Goal: Task Accomplishment & Management: Complete application form

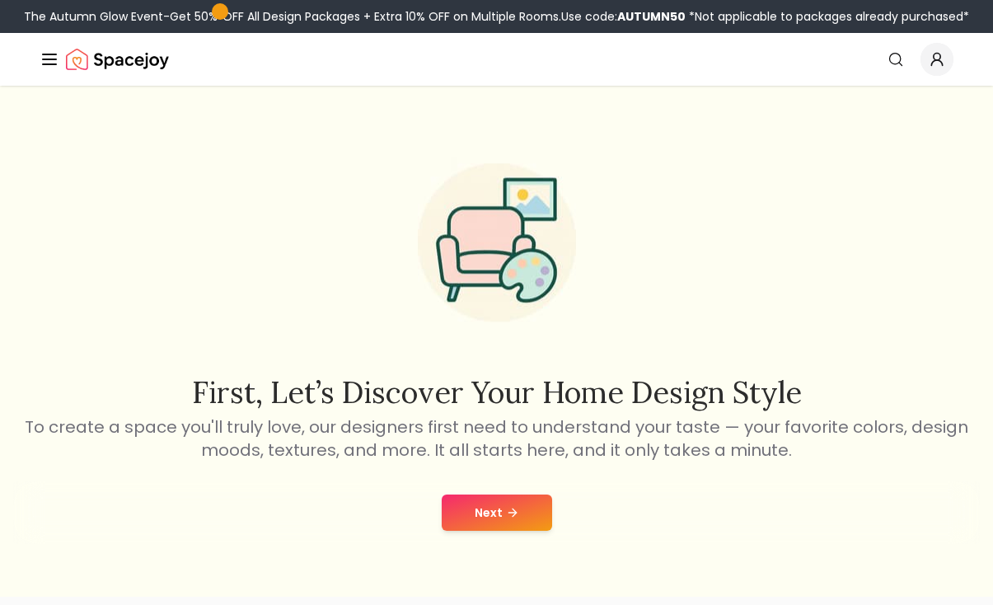
click at [513, 528] on button "Next" at bounding box center [497, 513] width 110 height 36
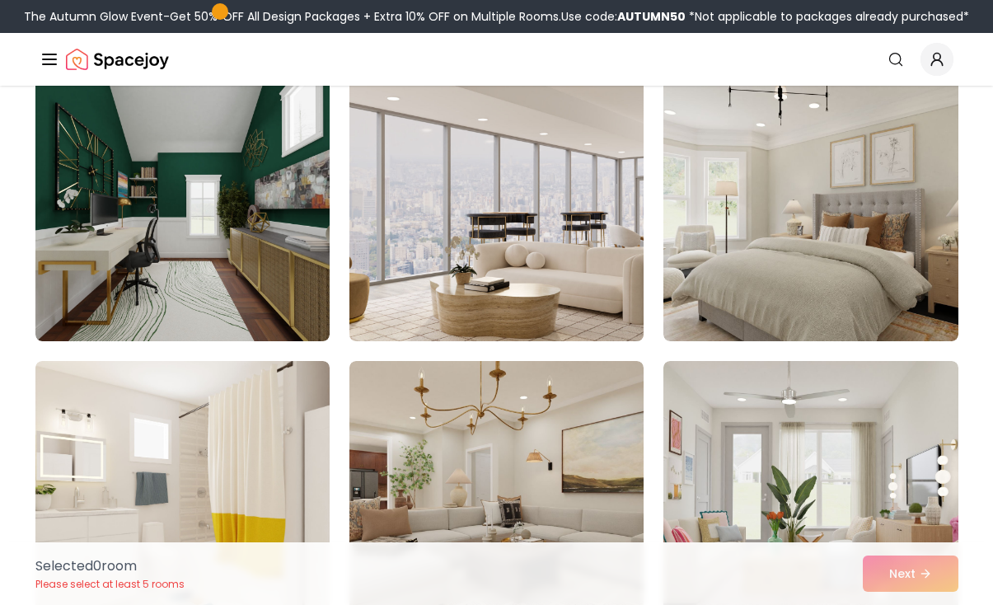
scroll to position [152, 0]
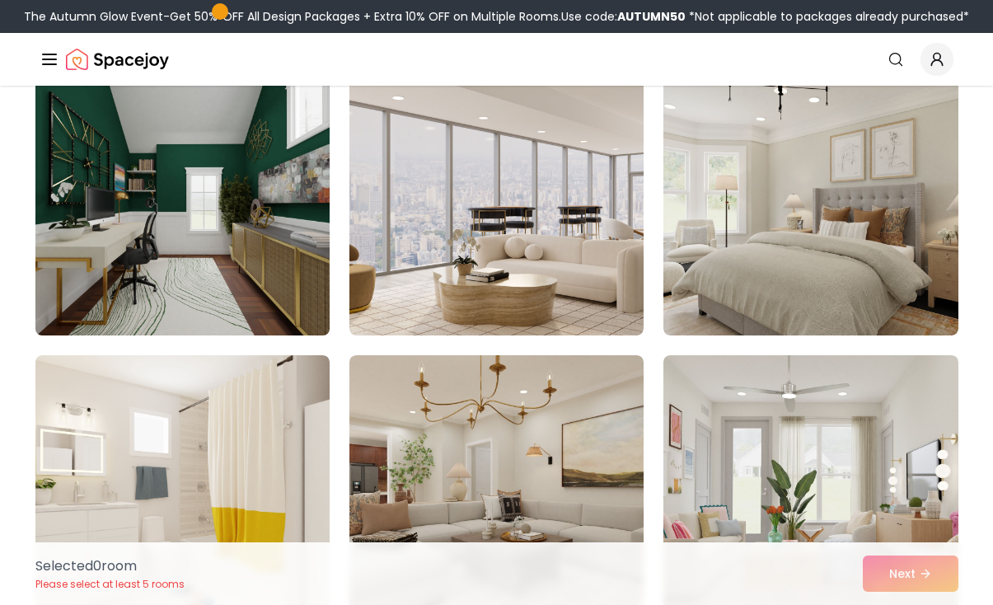
click at [162, 224] on img at bounding box center [182, 203] width 309 height 277
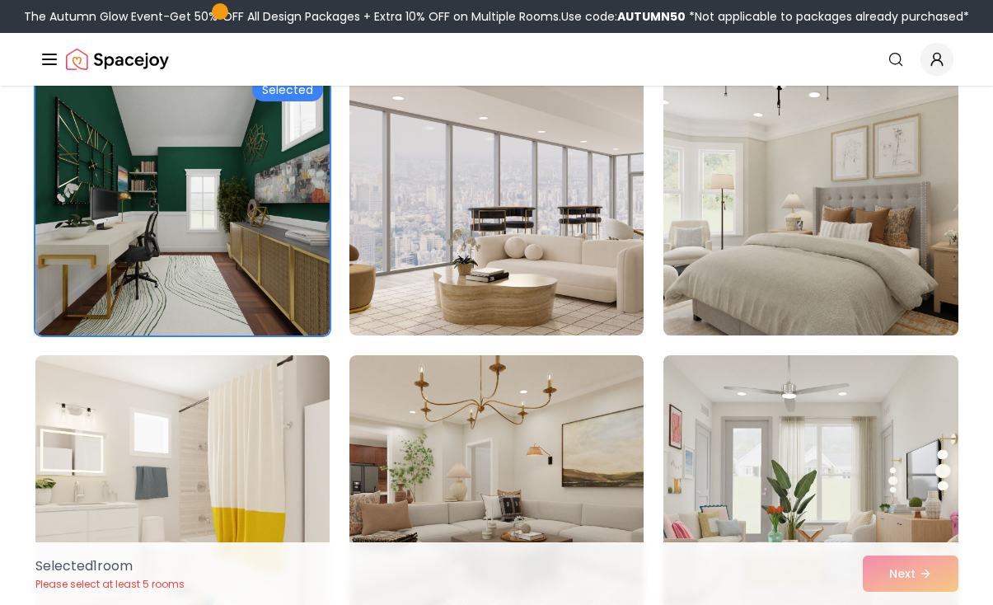
click at [805, 214] on img at bounding box center [810, 203] width 309 height 277
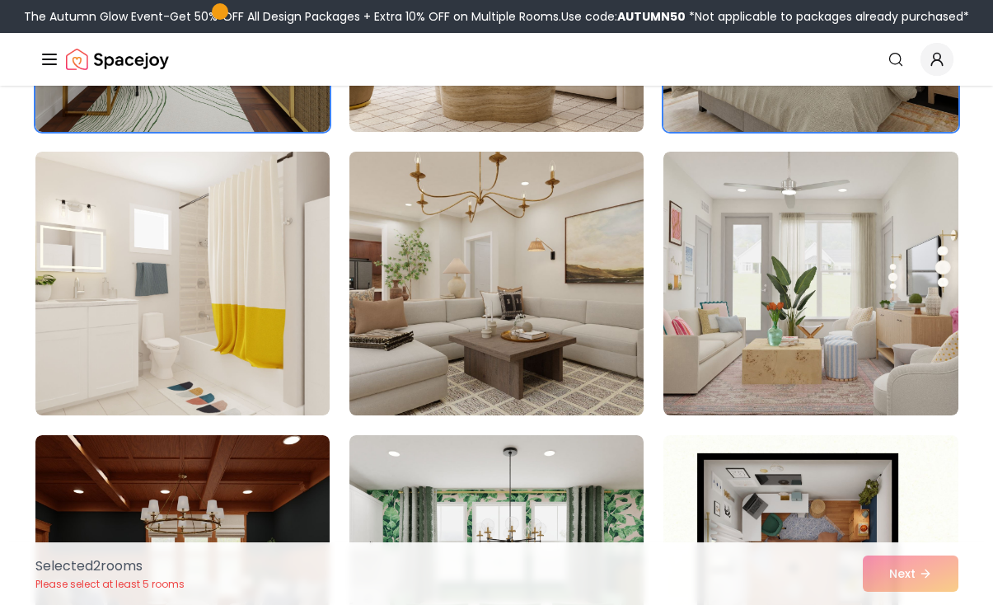
scroll to position [361, 0]
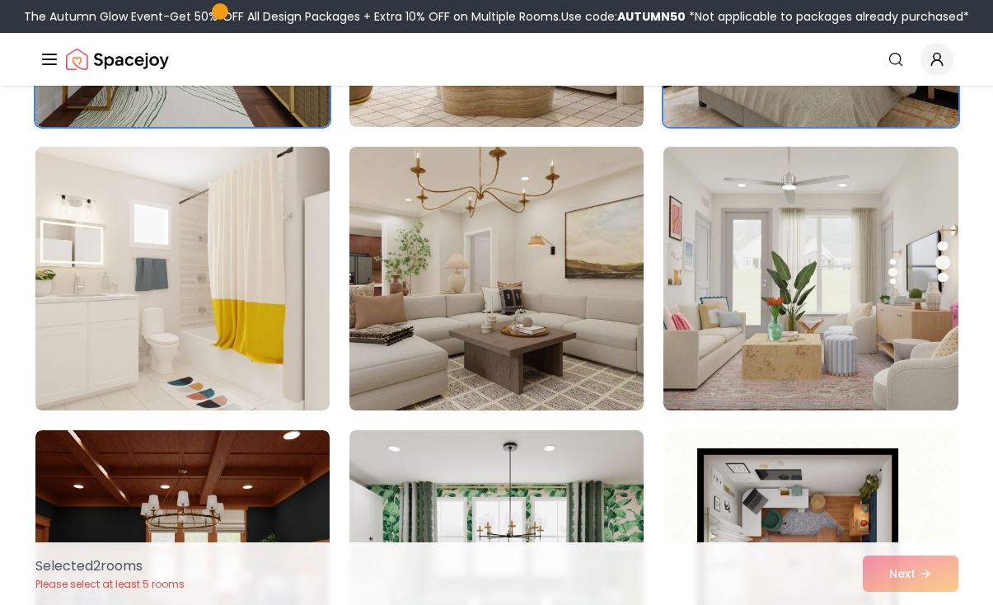
click at [530, 298] on img at bounding box center [496, 278] width 309 height 277
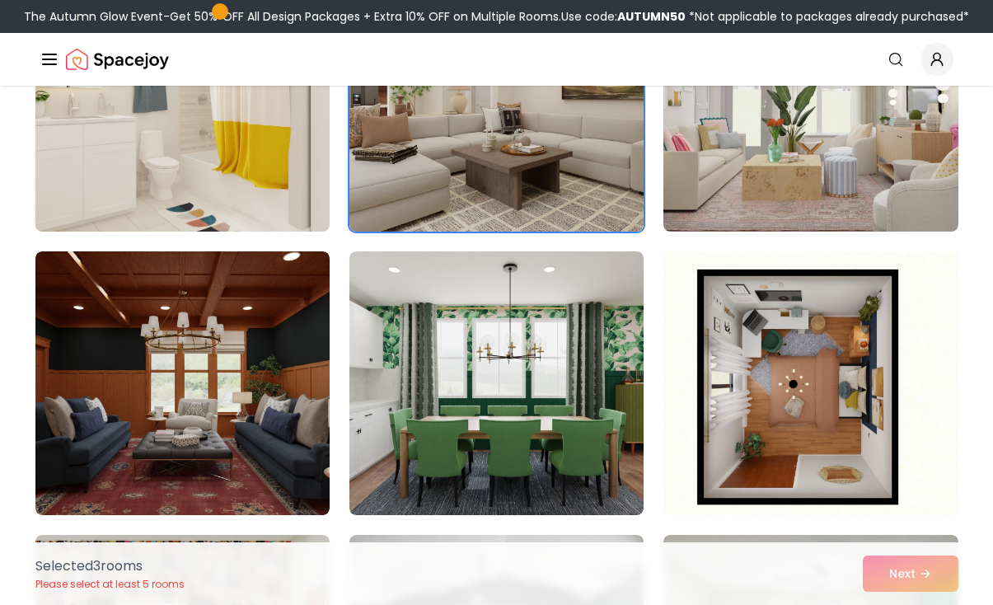
scroll to position [545, 0]
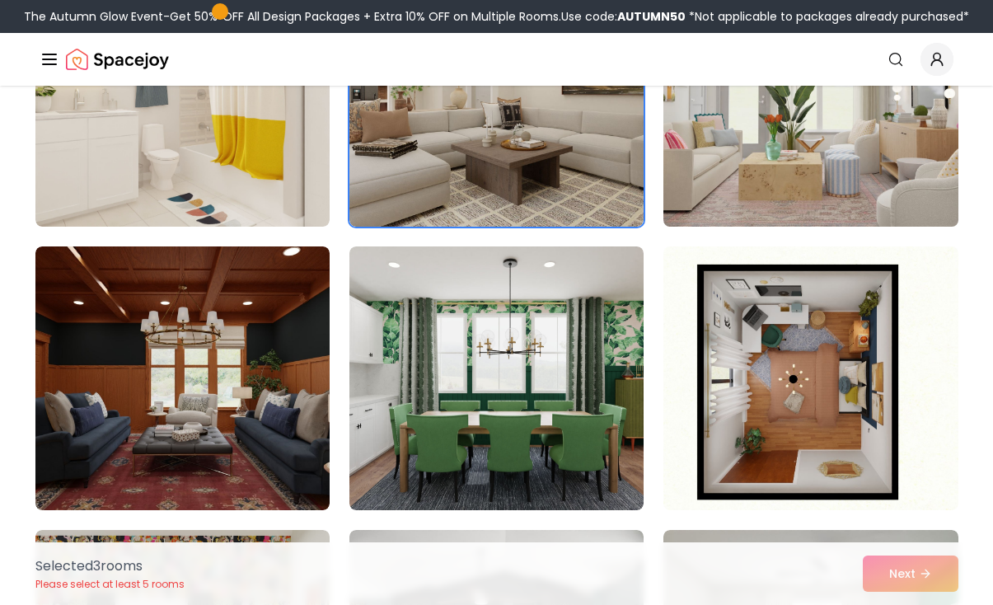
click at [726, 178] on img at bounding box center [810, 94] width 309 height 277
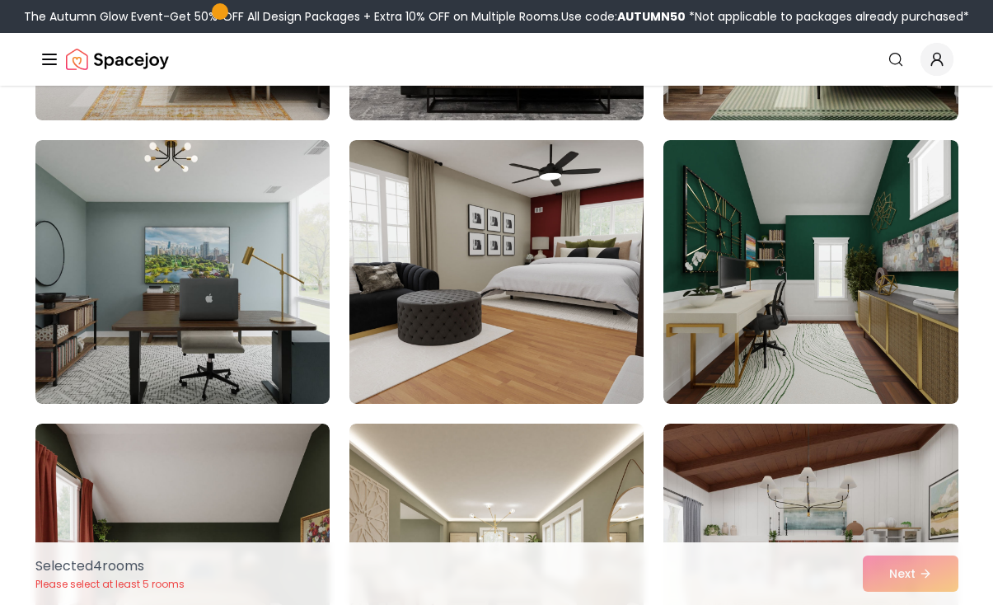
scroll to position [1220, 0]
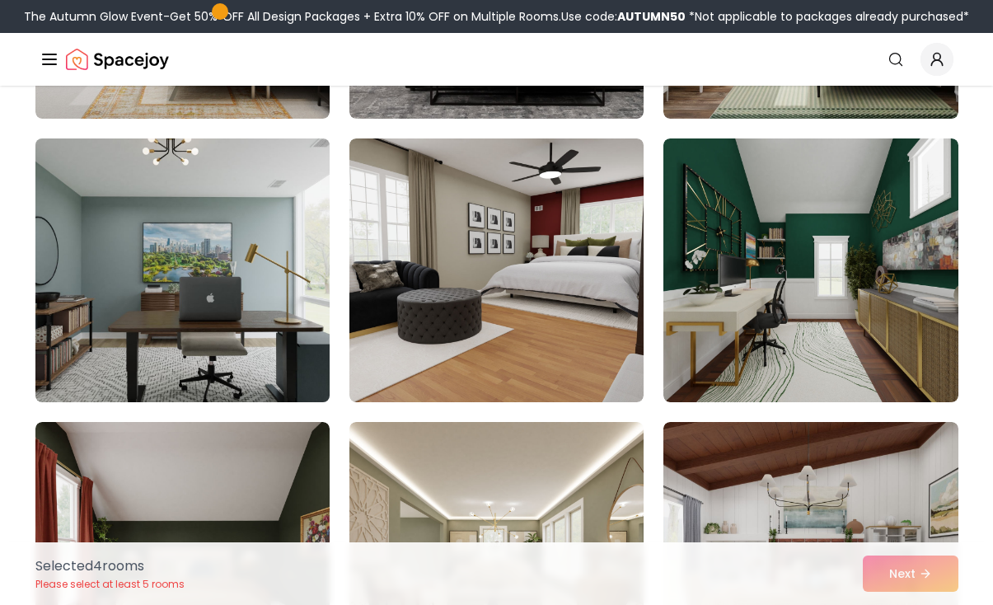
click at [273, 330] on img at bounding box center [182, 270] width 309 height 277
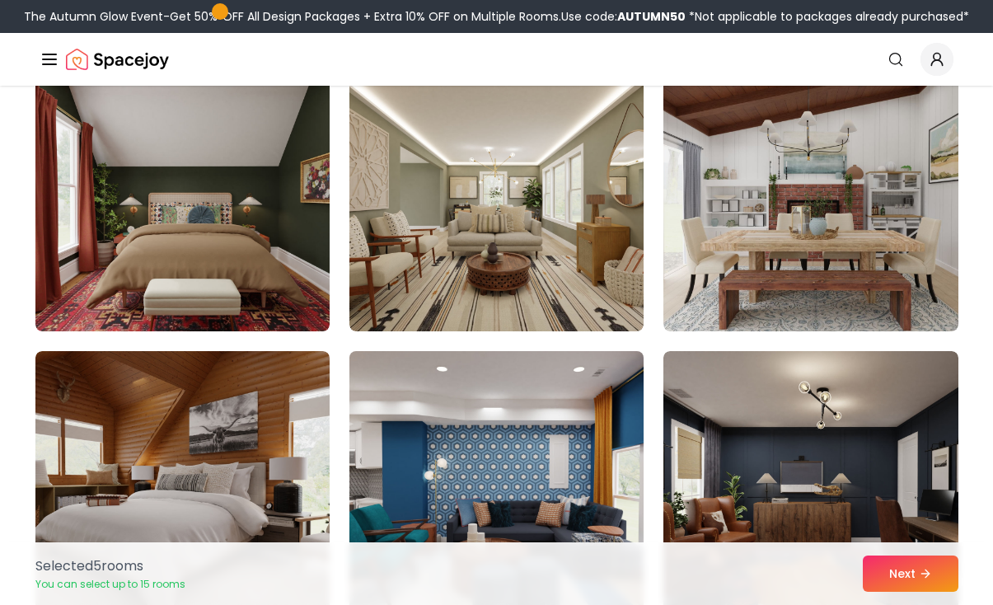
scroll to position [1576, 0]
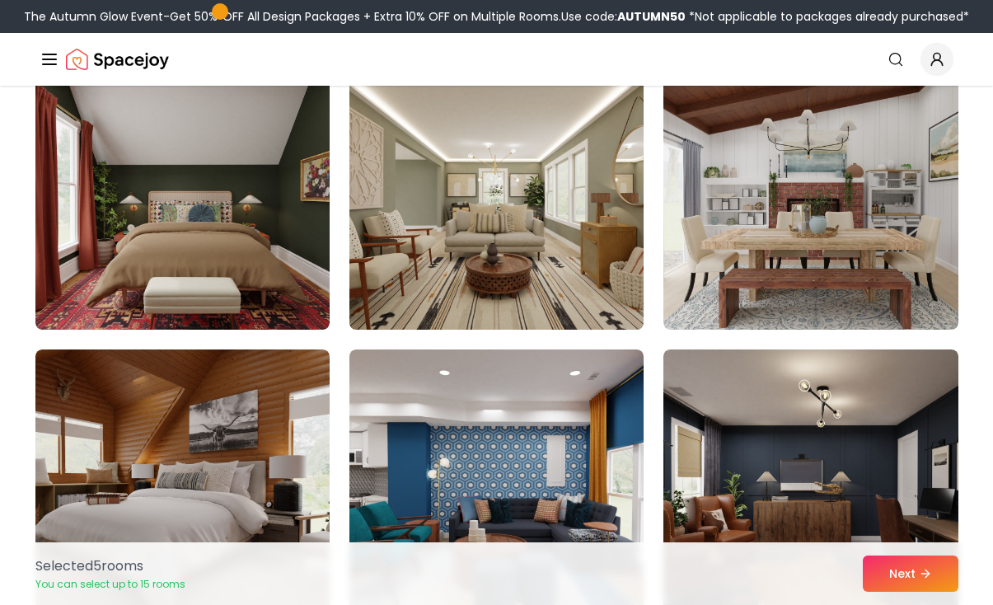
click at [526, 276] on img at bounding box center [496, 197] width 309 height 277
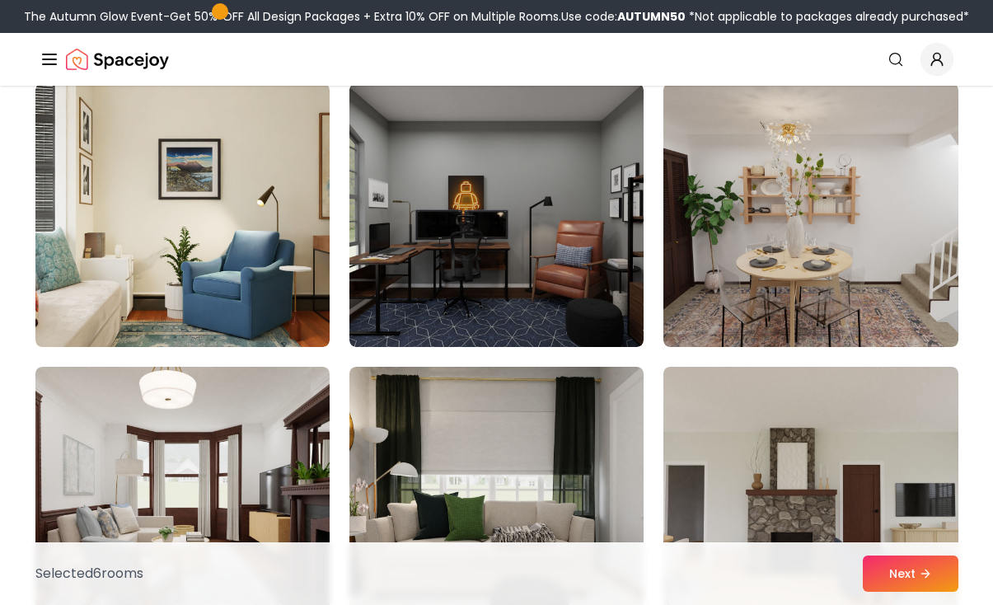
scroll to position [2123, 0]
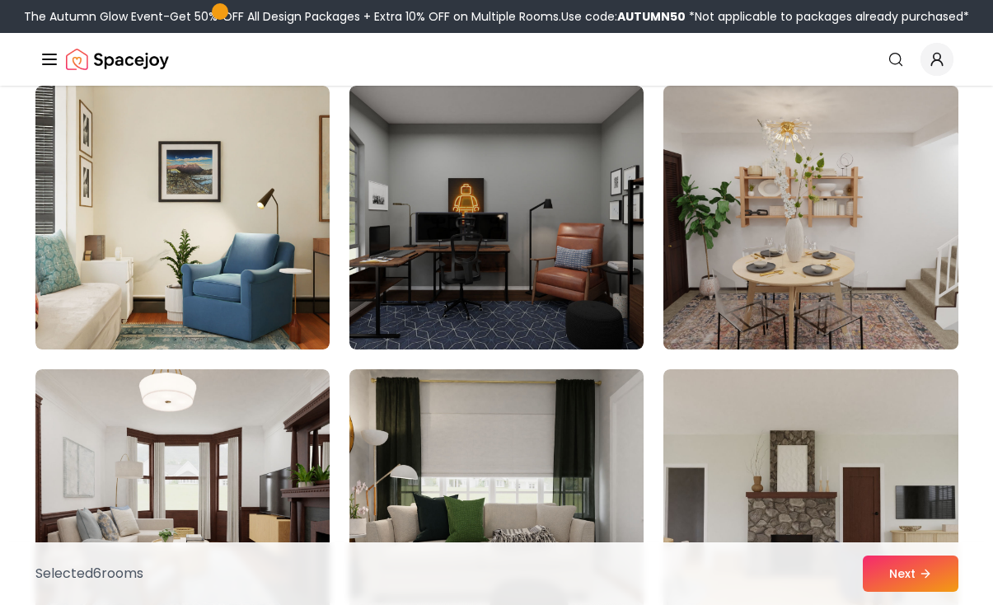
click at [832, 316] on img at bounding box center [810, 217] width 309 height 277
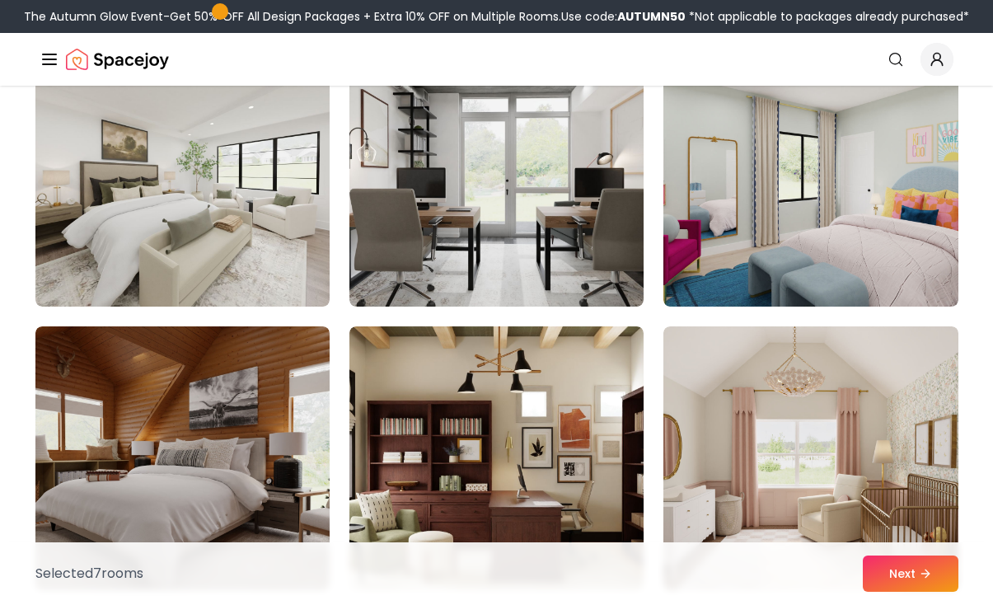
scroll to position [2736, 0]
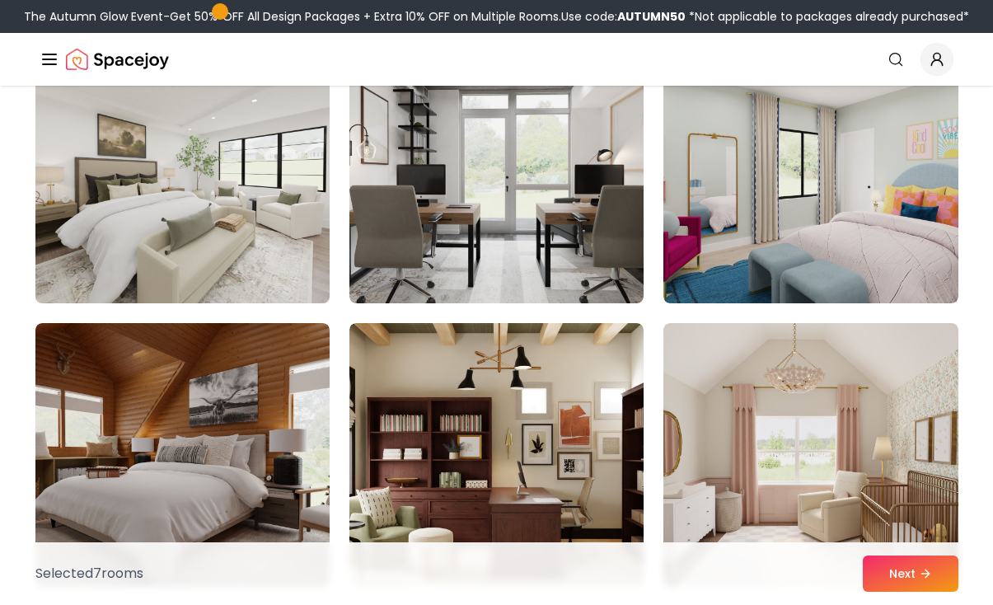
click at [292, 225] on img at bounding box center [182, 171] width 309 height 277
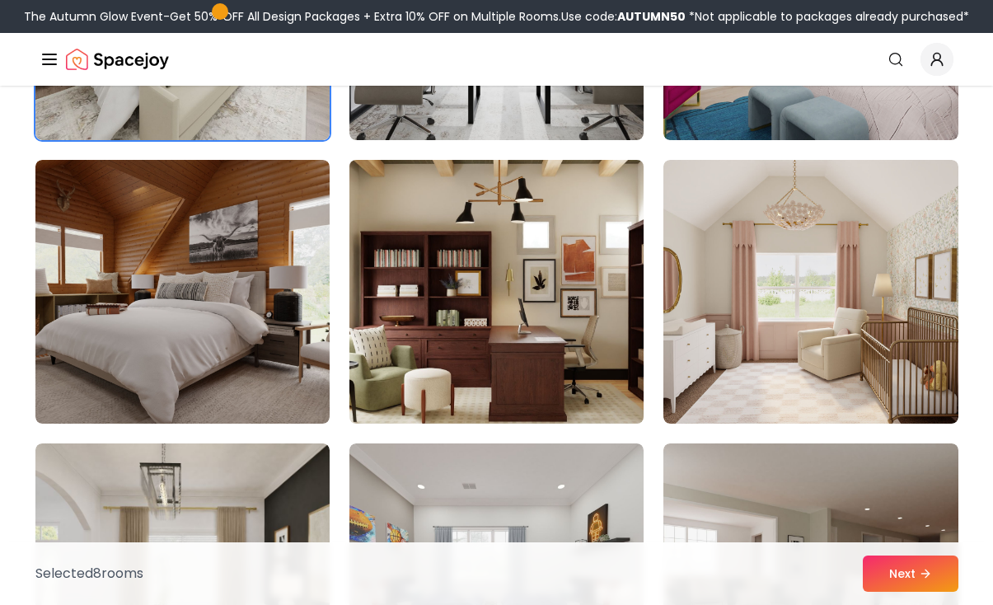
scroll to position [2912, 0]
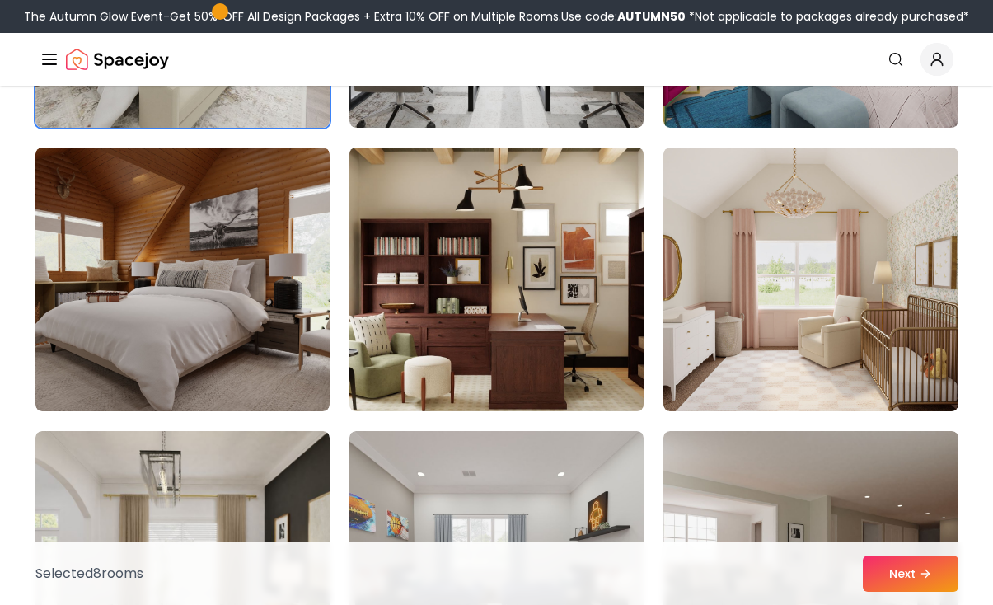
click at [498, 345] on img at bounding box center [496, 279] width 309 height 277
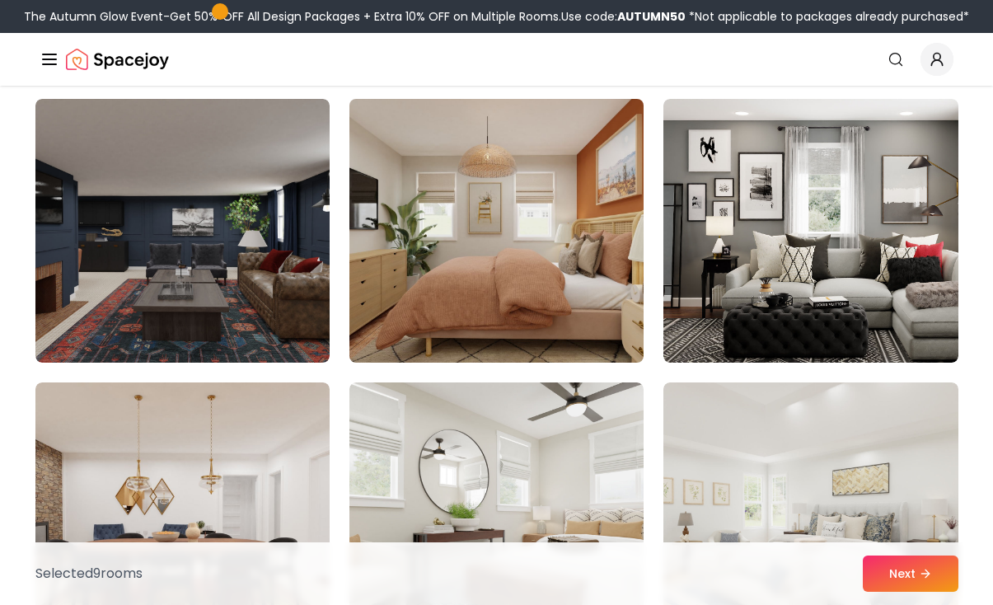
scroll to position [3531, 0]
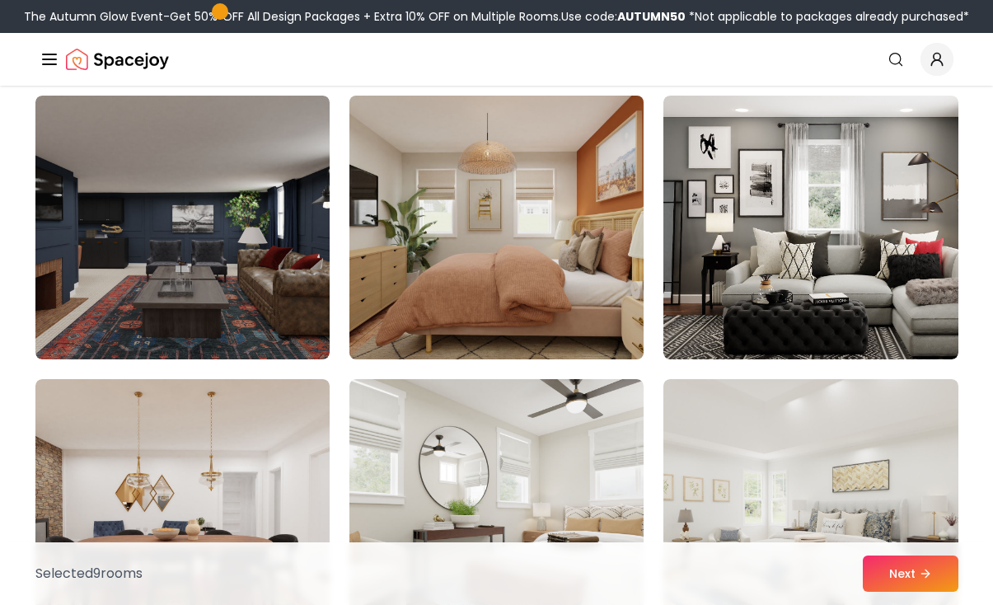
click at [499, 279] on img at bounding box center [496, 227] width 309 height 277
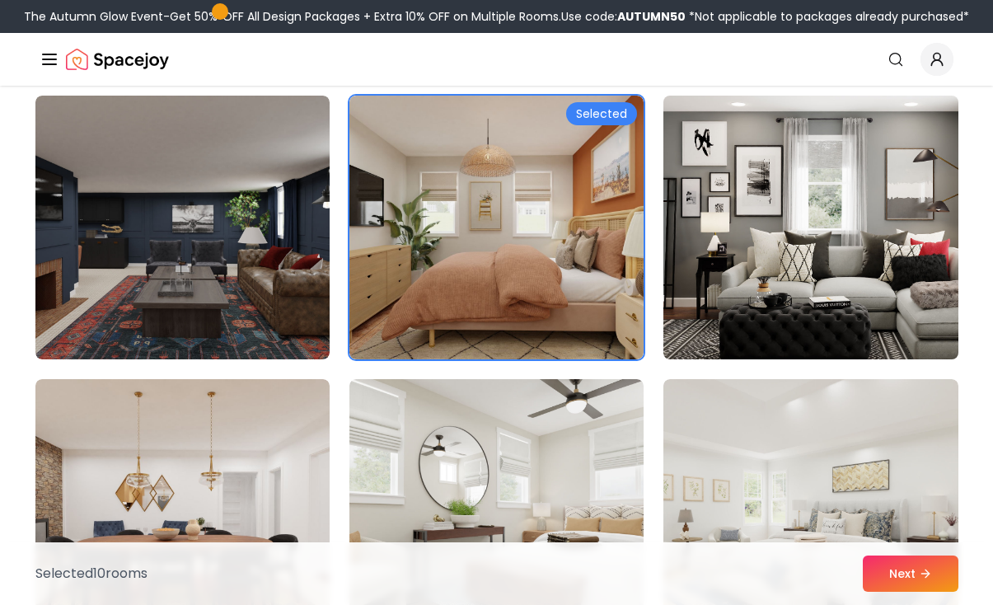
click at [783, 298] on img at bounding box center [810, 227] width 309 height 277
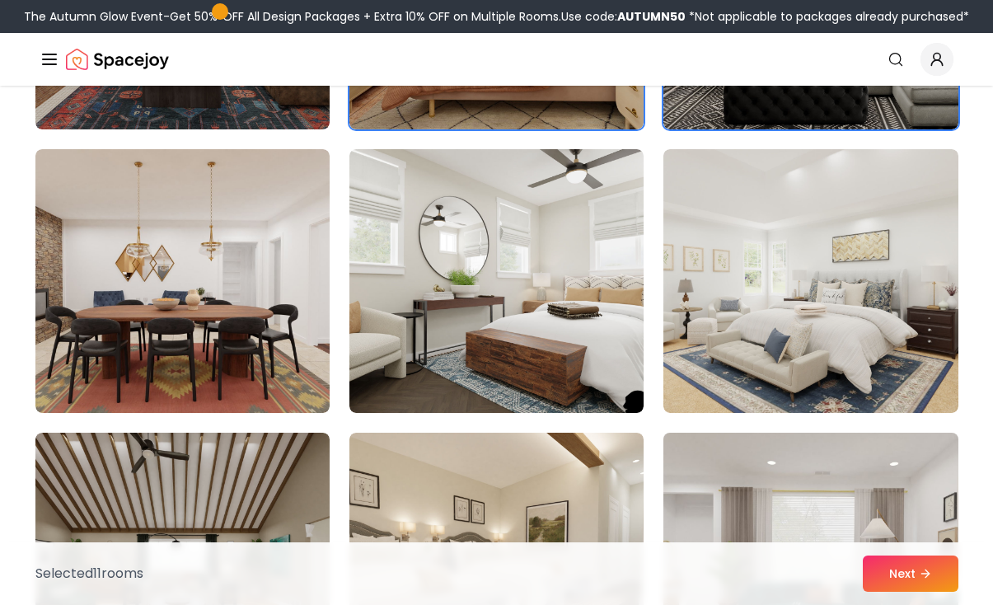
scroll to position [3763, 0]
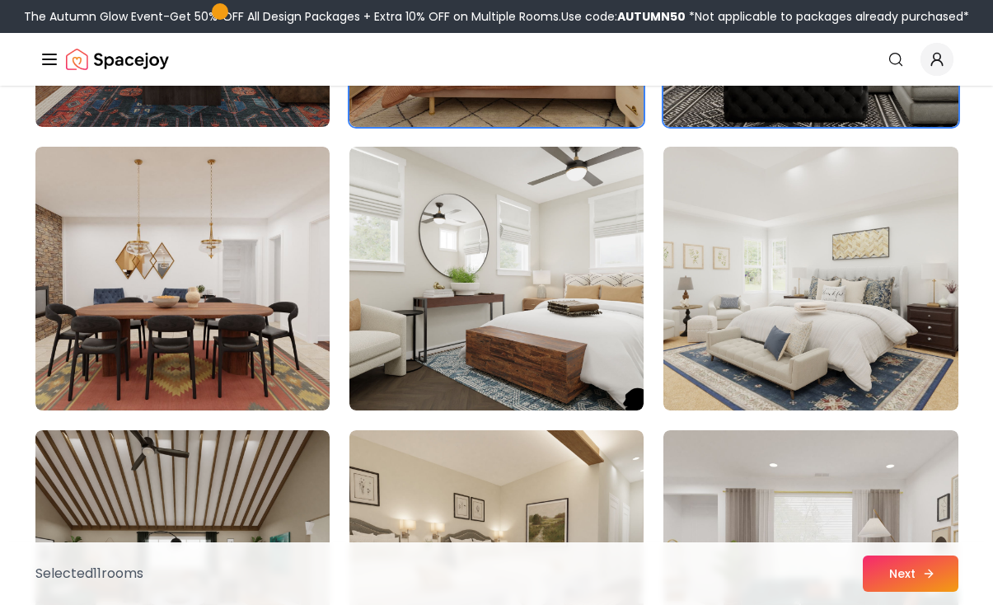
click at [885, 574] on button "Next" at bounding box center [911, 574] width 96 height 36
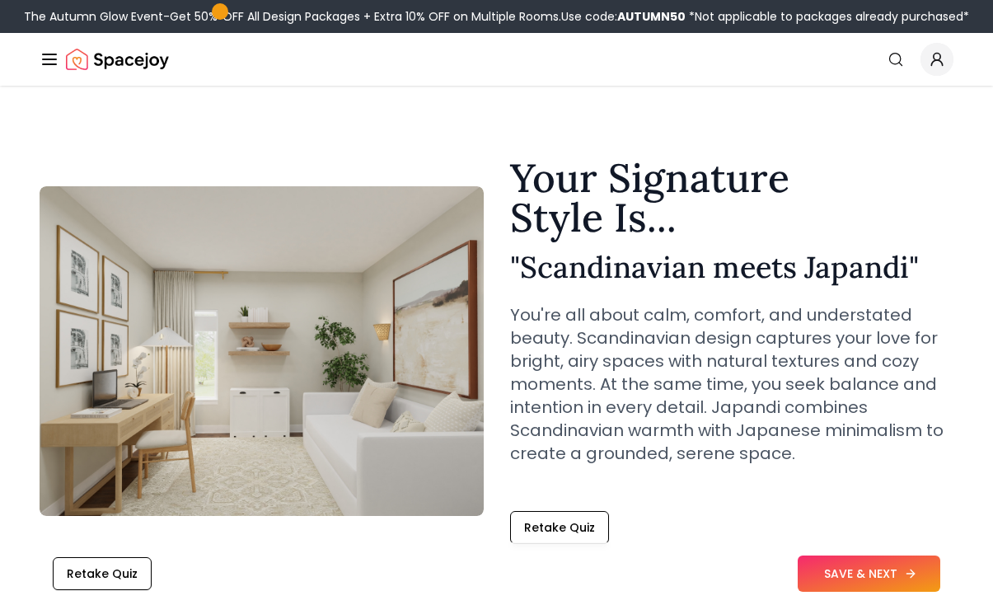
click at [860, 561] on button "SAVE & NEXT" at bounding box center [869, 574] width 143 height 36
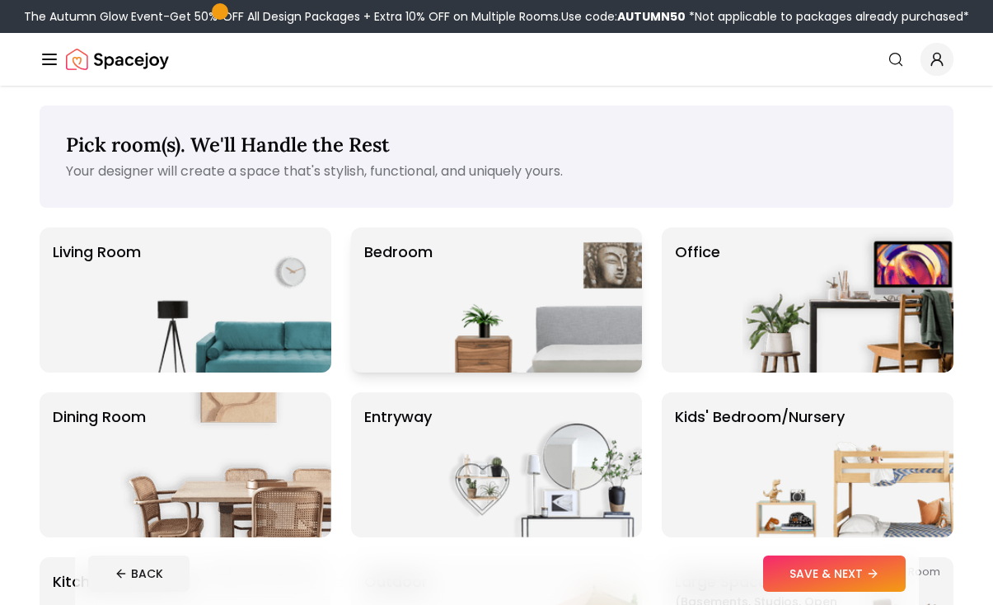
click at [523, 335] on img at bounding box center [536, 299] width 211 height 145
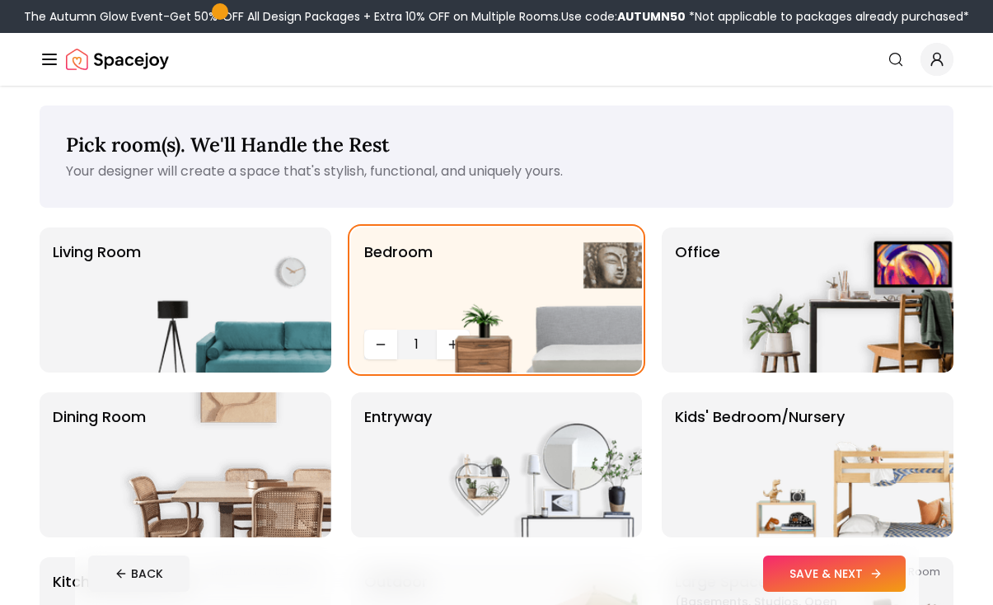
click at [804, 574] on button "SAVE & NEXT" at bounding box center [834, 574] width 143 height 36
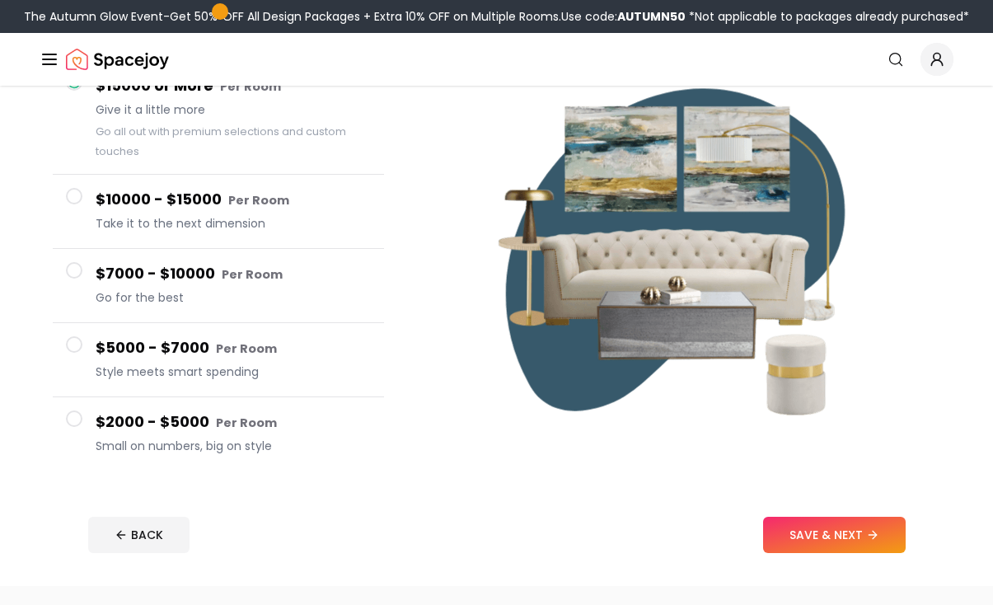
scroll to position [163, 0]
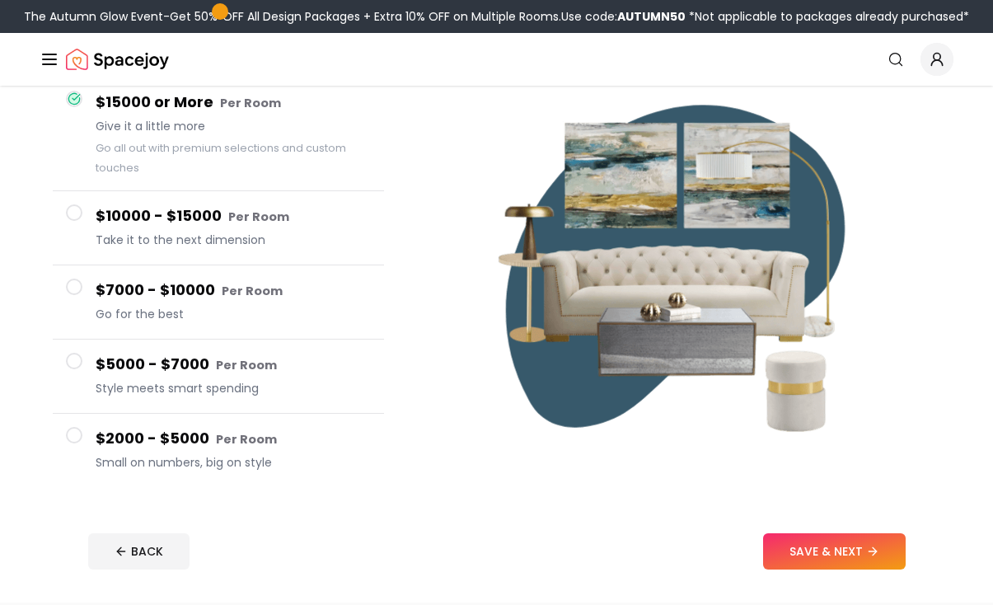
click at [91, 432] on button "$2000 - $5000 Per Room Small on numbers, big on style" at bounding box center [218, 450] width 331 height 73
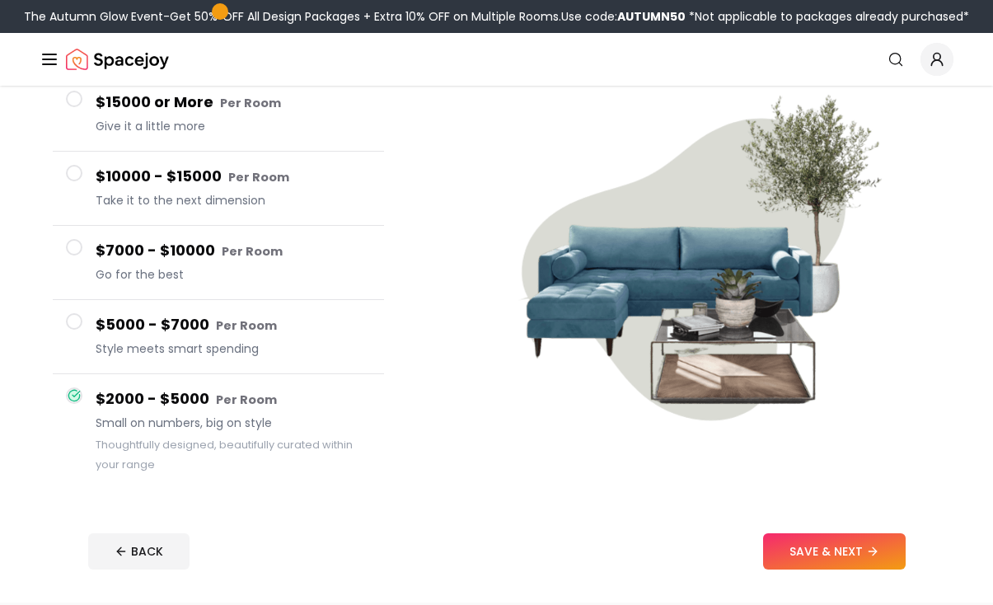
click at [74, 319] on span at bounding box center [74, 321] width 16 height 16
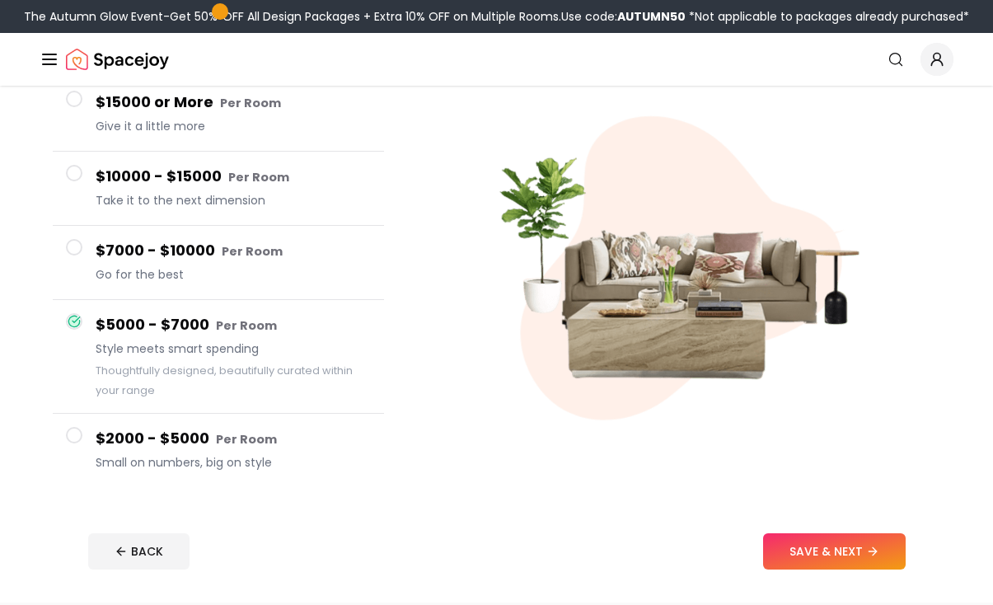
click at [84, 447] on button "$2000 - $5000 Per Room Small on numbers, big on style" at bounding box center [218, 450] width 331 height 73
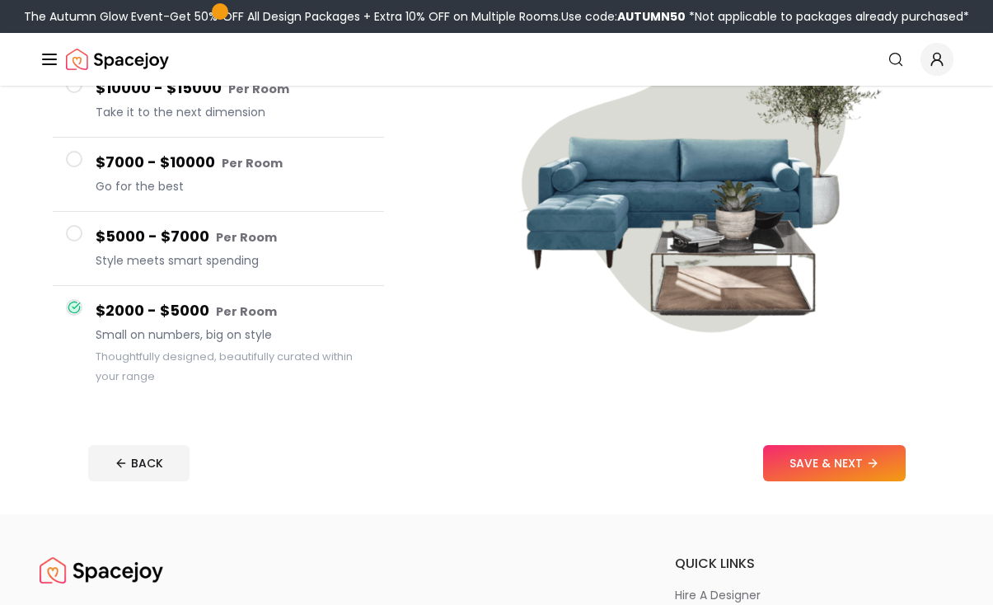
scroll to position [263, 0]
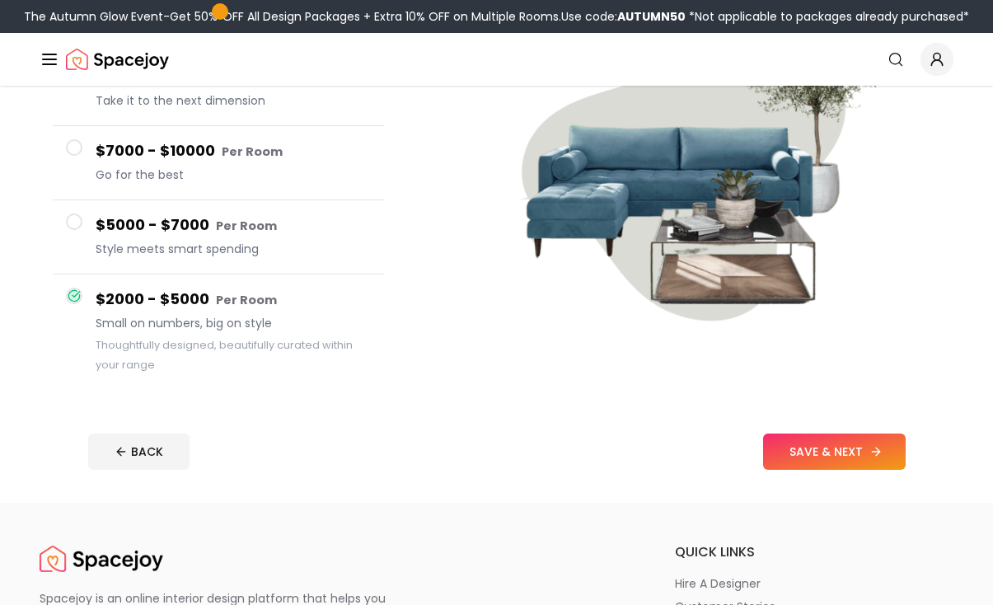
click at [808, 447] on button "SAVE & NEXT" at bounding box center [834, 452] width 143 height 36
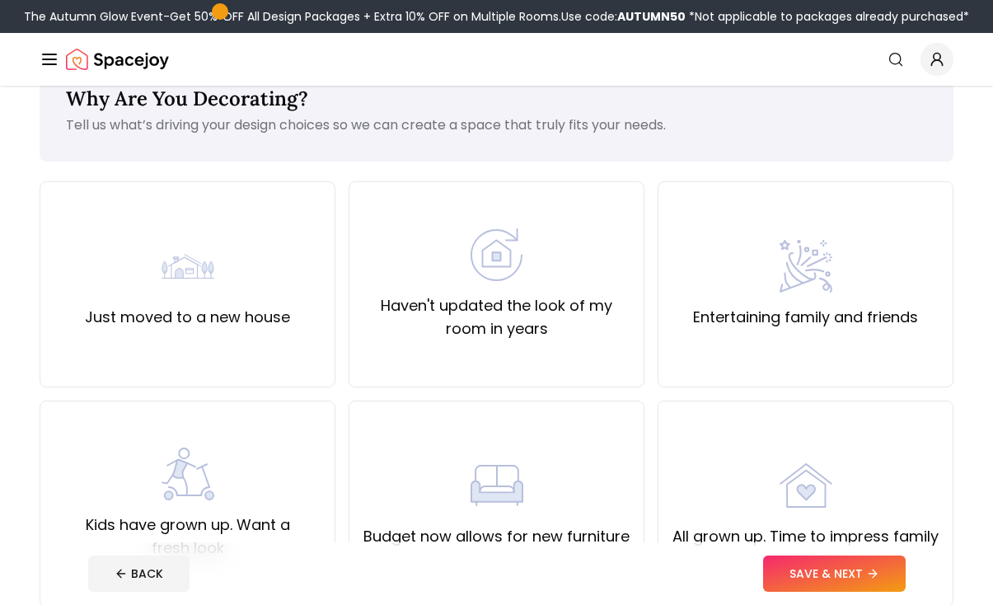
scroll to position [45, 0]
click at [247, 507] on div "Kids have grown up. Want a fresh look" at bounding box center [188, 504] width 268 height 112
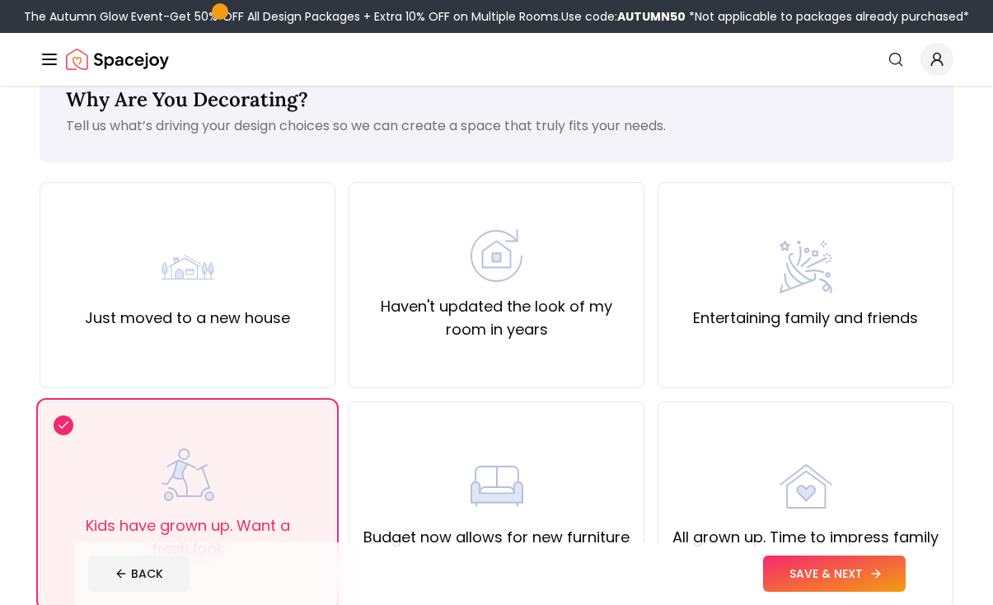
click at [809, 586] on button "SAVE & NEXT" at bounding box center [834, 574] width 143 height 36
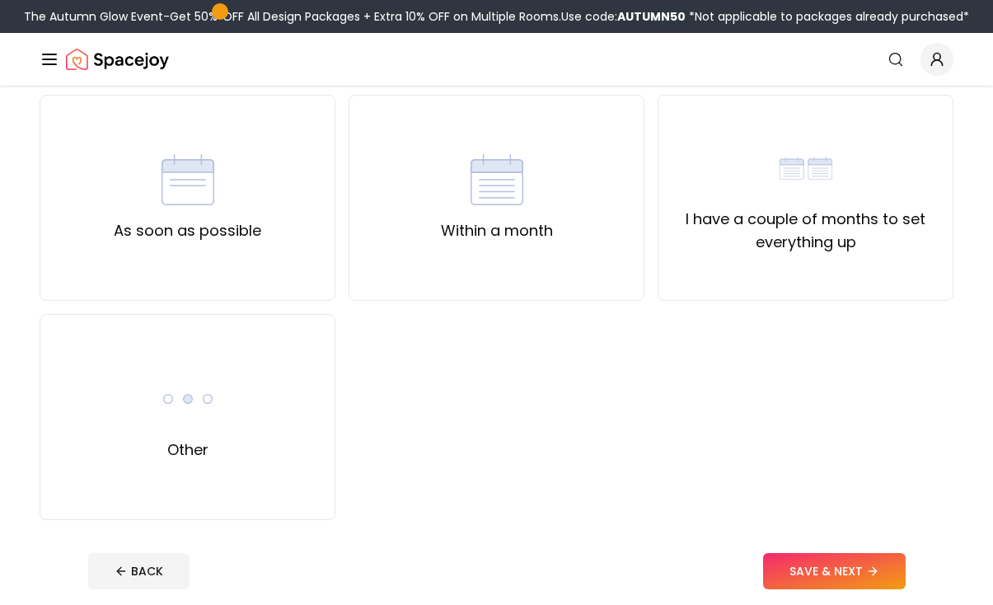
scroll to position [128, 0]
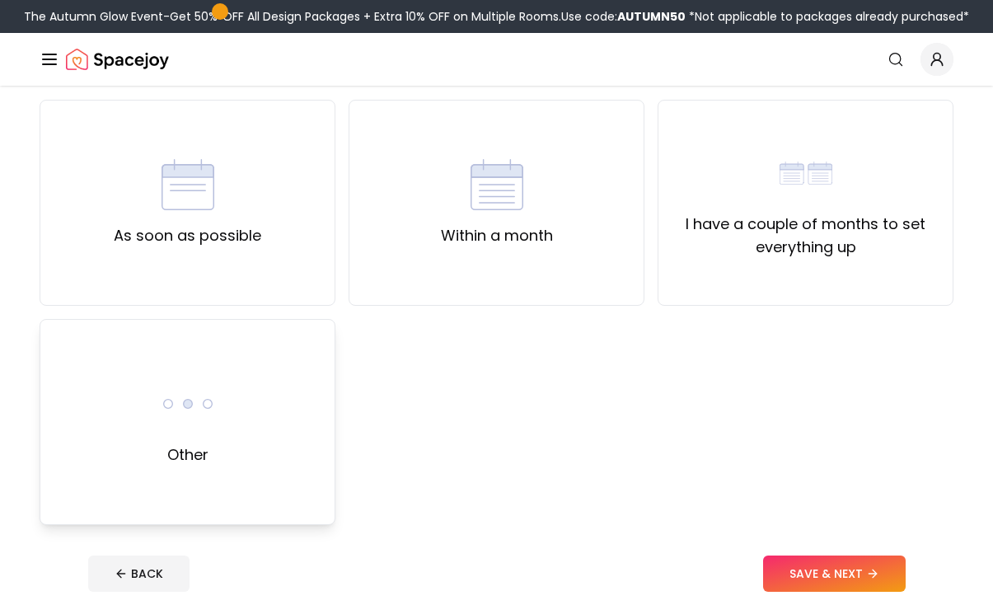
click at [170, 396] on img at bounding box center [188, 403] width 53 height 53
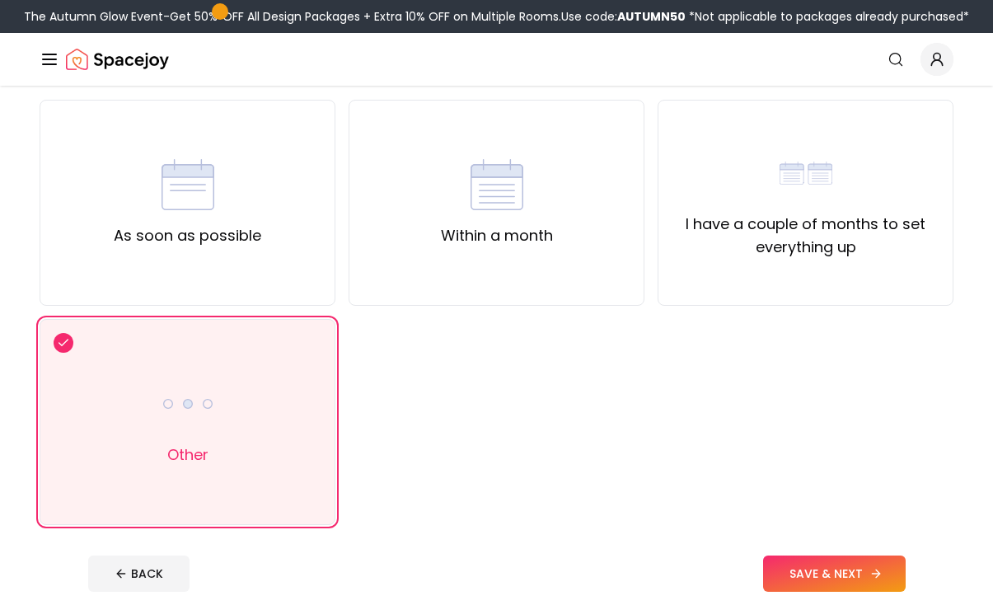
click at [859, 576] on button "SAVE & NEXT" at bounding box center [834, 574] width 143 height 36
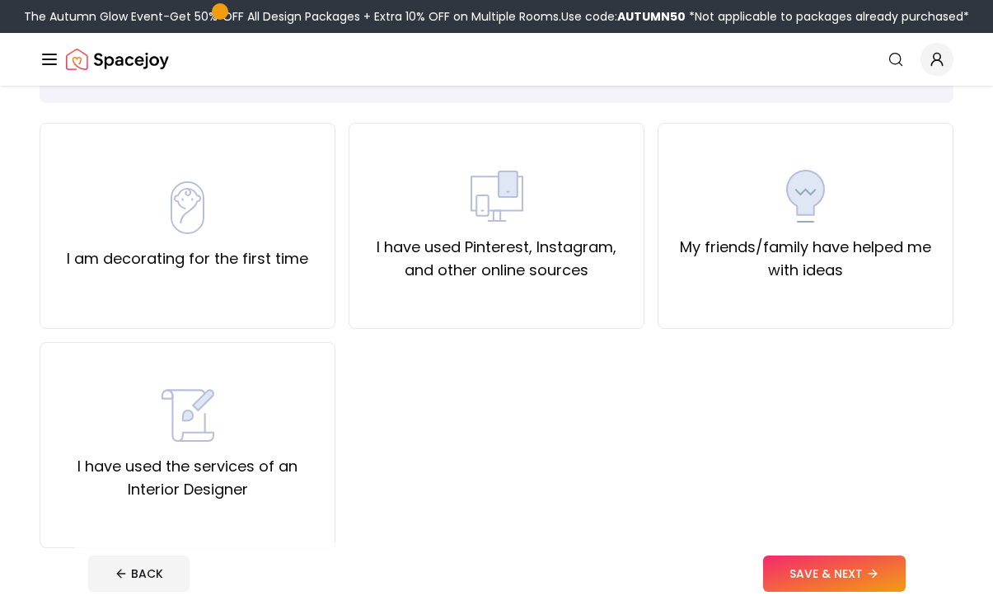
scroll to position [103, 0]
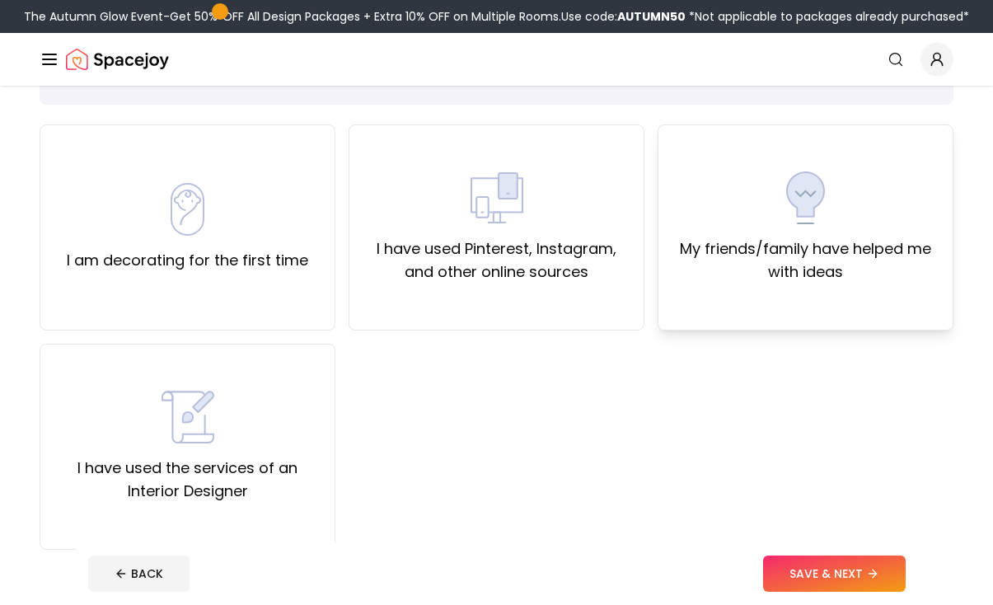
click at [883, 257] on label "My friends/family have helped me with ideas" at bounding box center [806, 260] width 268 height 46
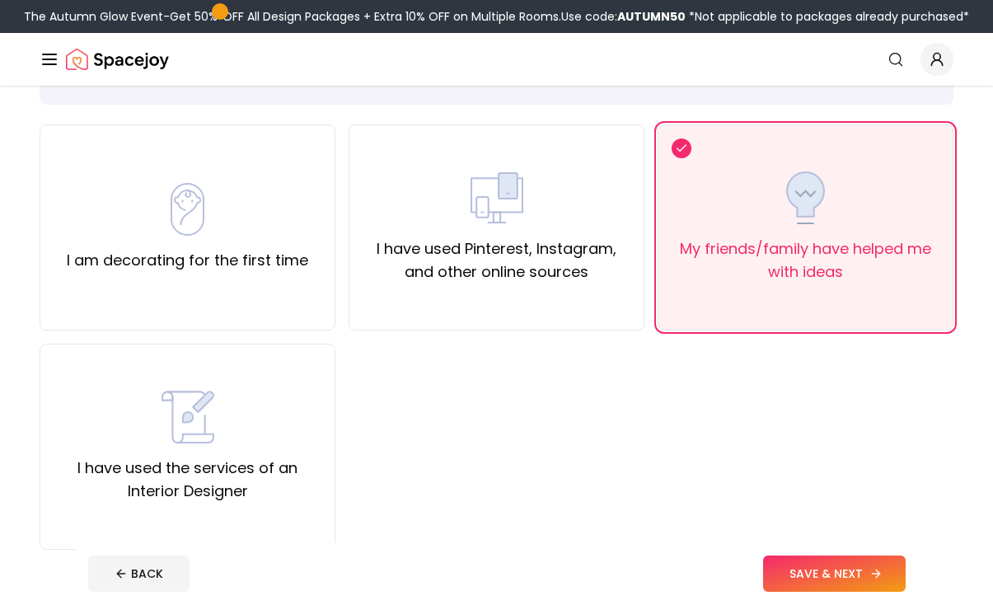
click at [811, 577] on button "SAVE & NEXT" at bounding box center [834, 574] width 143 height 36
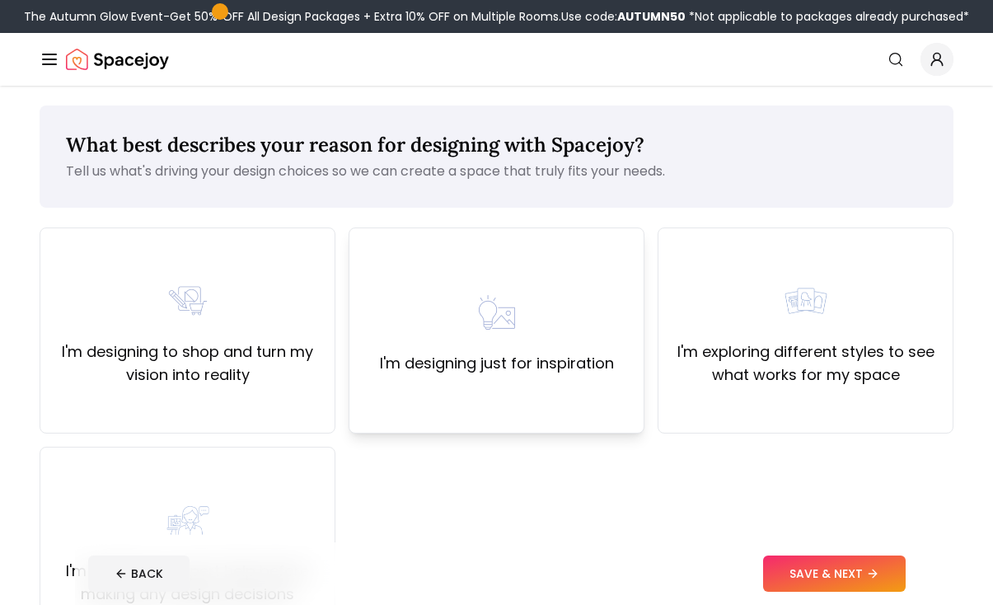
click at [477, 387] on div "I'm designing just for inspiration" at bounding box center [497, 330] width 296 height 206
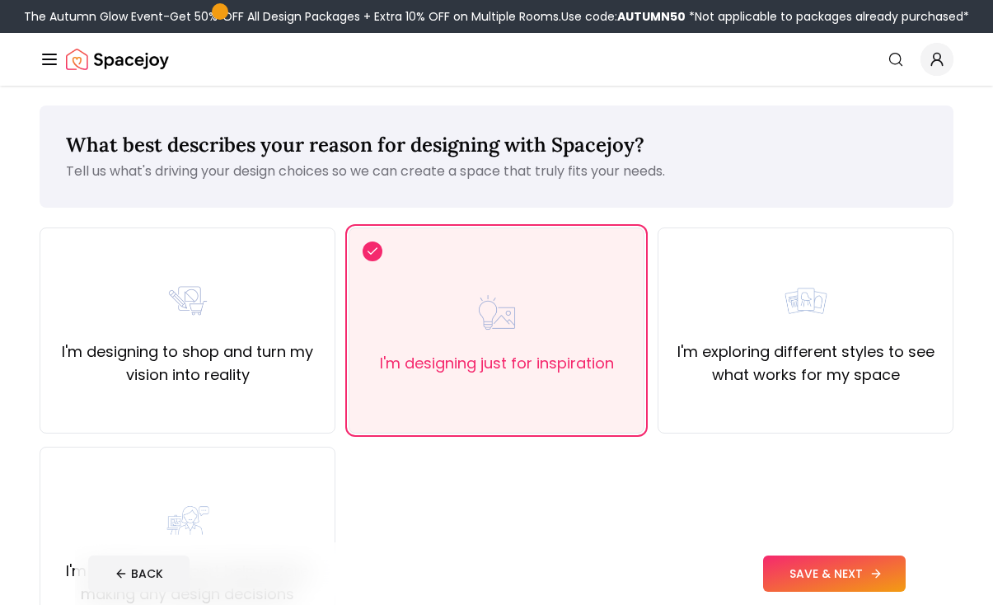
click at [817, 560] on button "SAVE & NEXT" at bounding box center [834, 574] width 143 height 36
